Goal: Information Seeking & Learning: Learn about a topic

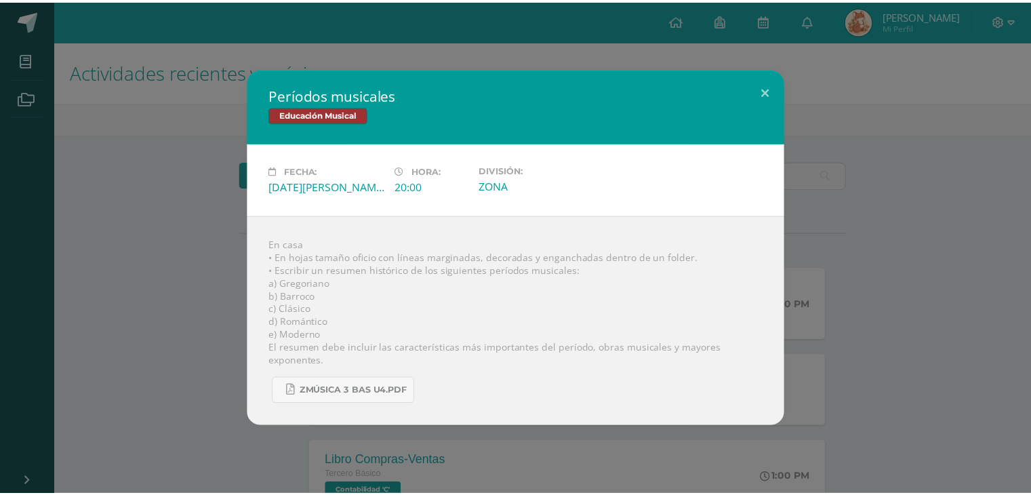
scroll to position [537, 0]
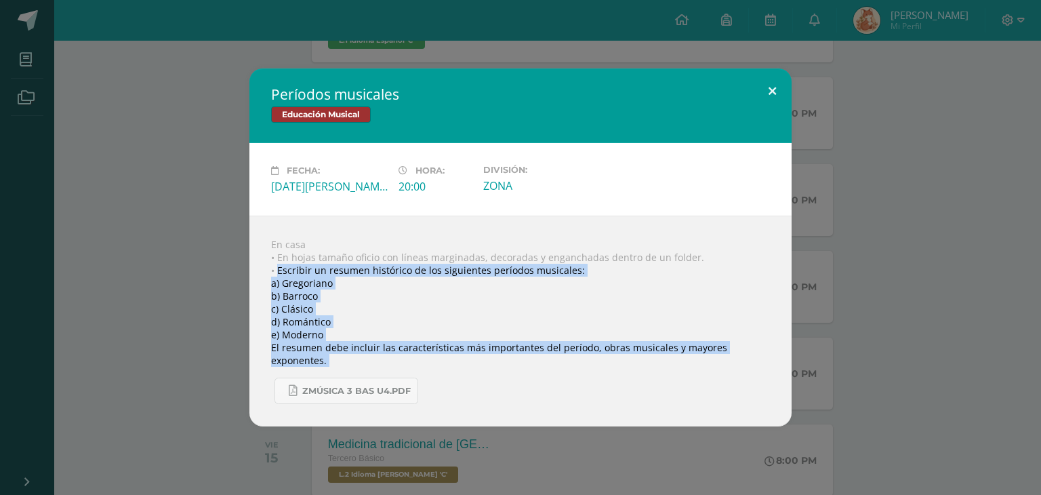
click at [775, 79] on button at bounding box center [772, 91] width 39 height 46
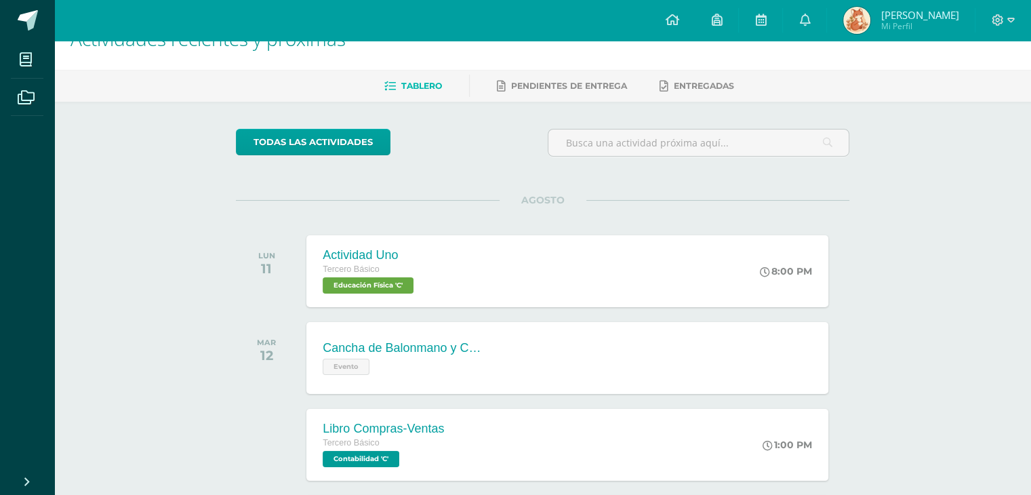
scroll to position [0, 0]
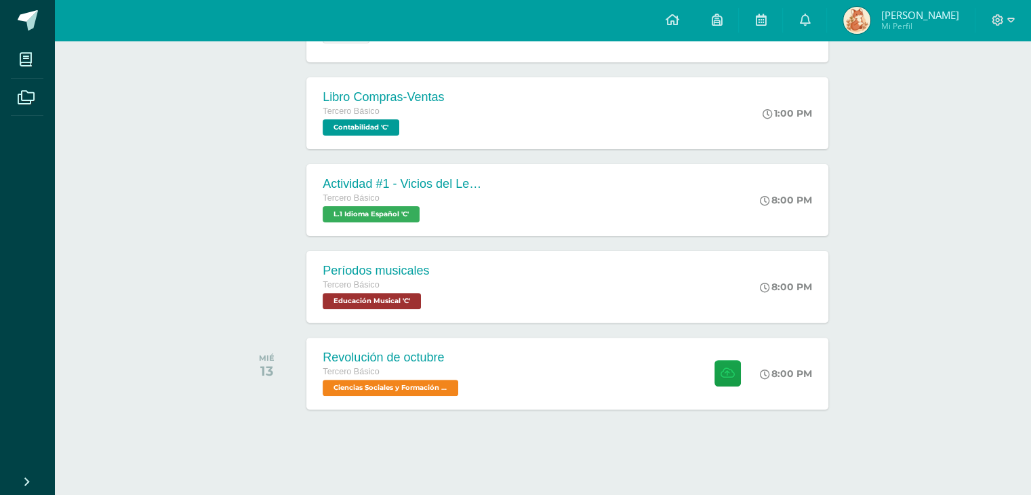
scroll to position [421, 0]
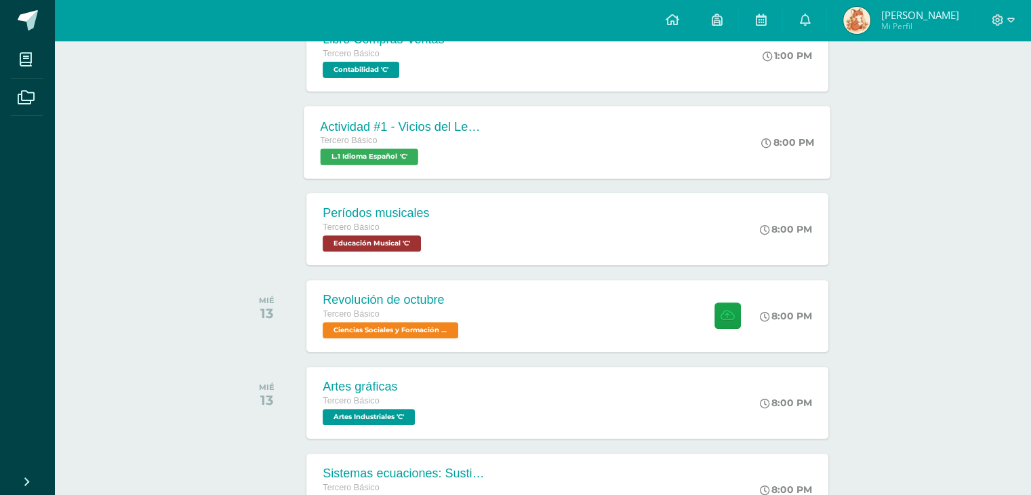
click at [663, 178] on div "Actividad #1 - Vicios del LenguaJe Tercero Básico L.1 Idioma Español 'C' 8:00 P…" at bounding box center [567, 142] width 527 height 73
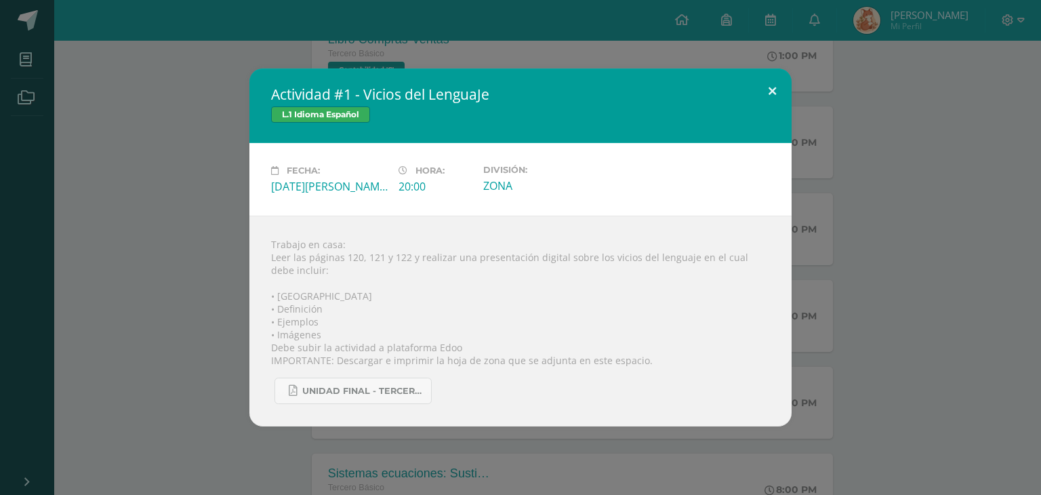
click at [769, 69] on button at bounding box center [772, 91] width 39 height 46
